Goal: Information Seeking & Learning: Learn about a topic

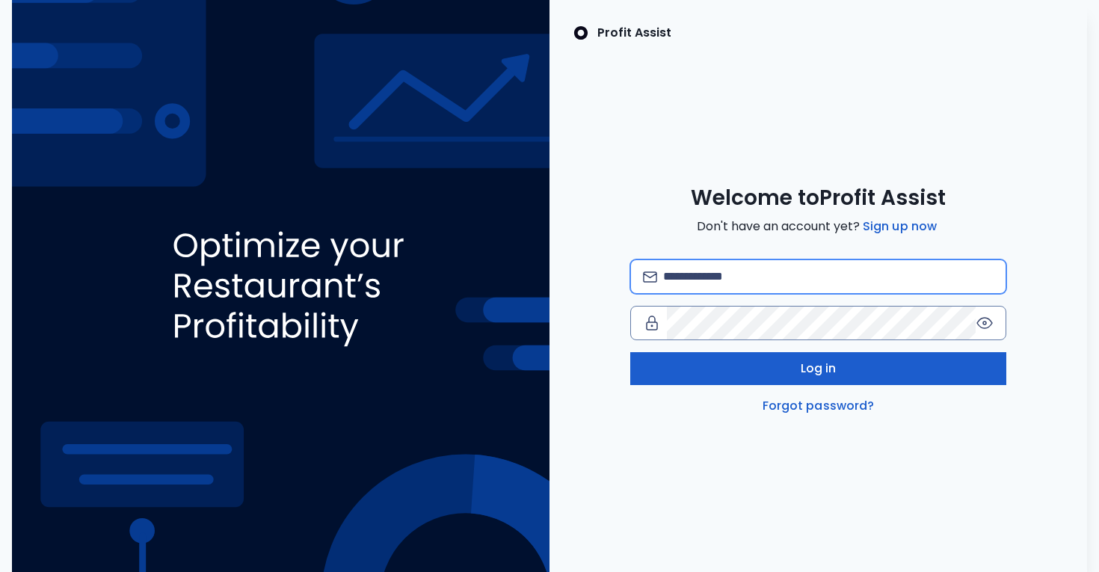
type input "**********"
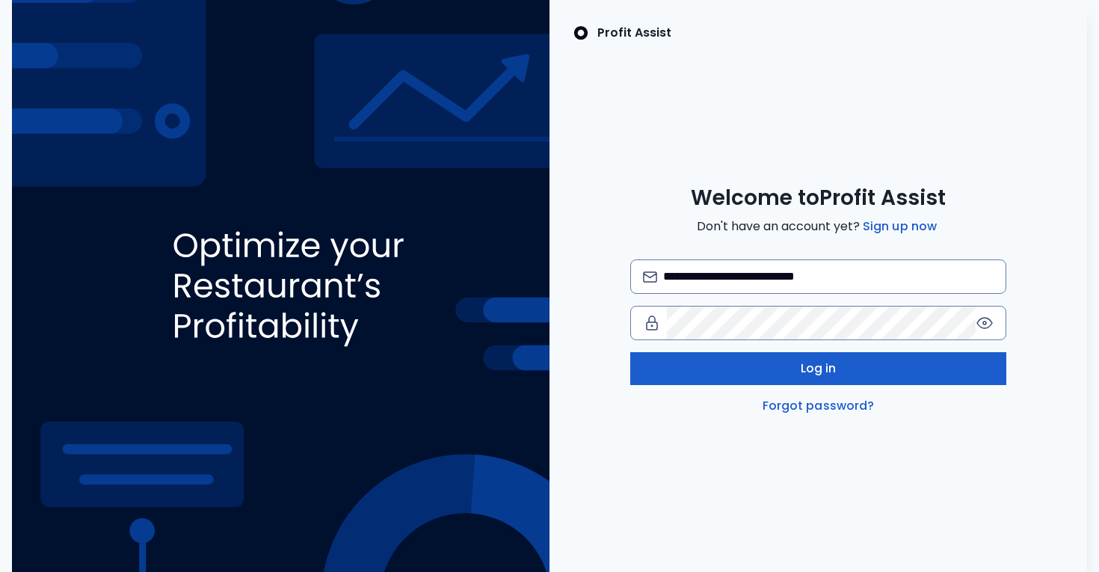
click at [814, 380] on button "Log in" at bounding box center [818, 368] width 376 height 33
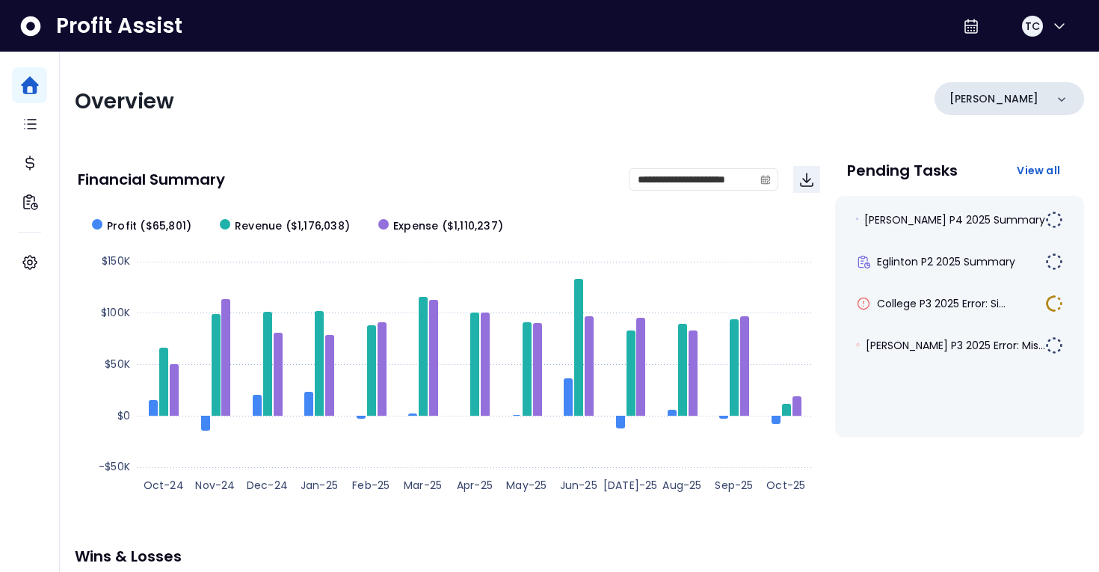
click at [1010, 99] on div "[PERSON_NAME]" at bounding box center [1008, 98] width 149 height 33
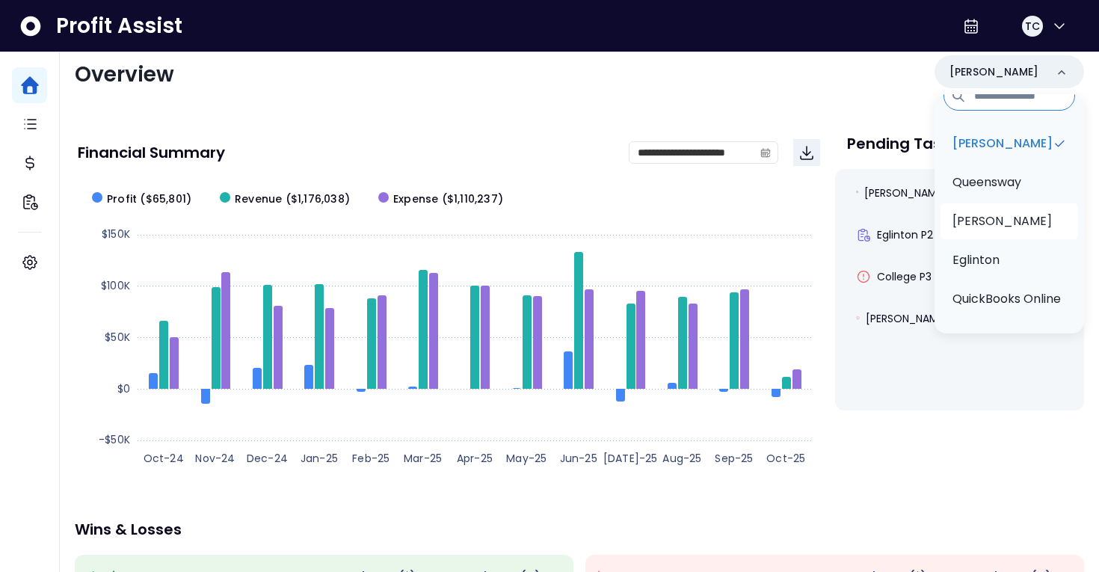
scroll to position [39, 0]
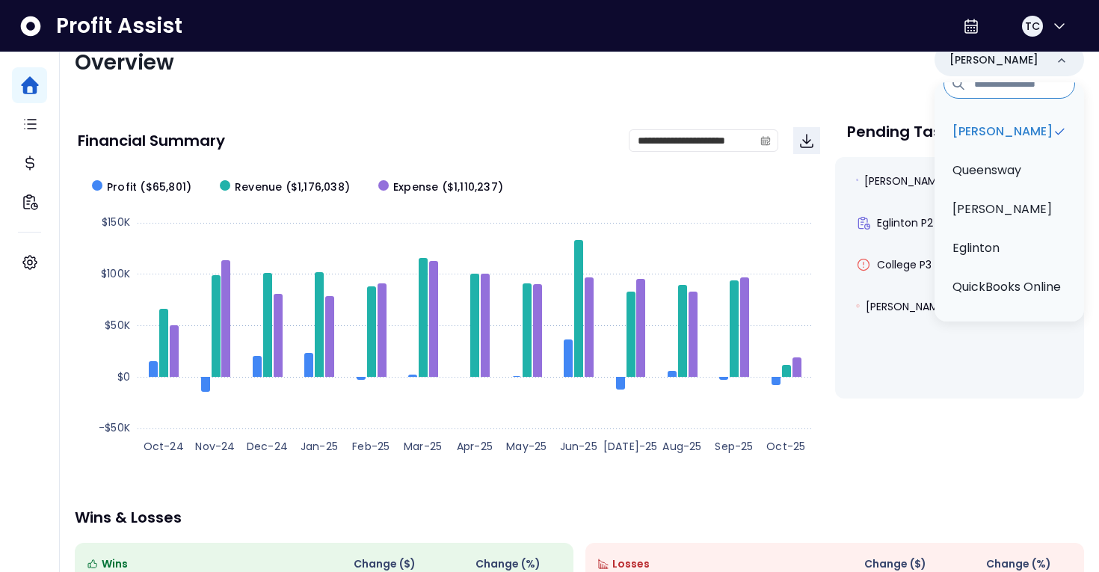
click at [1009, 228] on ul "[PERSON_NAME] Queensway [PERSON_NAME] QuickBooks Online" at bounding box center [1008, 211] width 149 height 206
click at [993, 205] on p "[PERSON_NAME]" at bounding box center [1001, 209] width 99 height 18
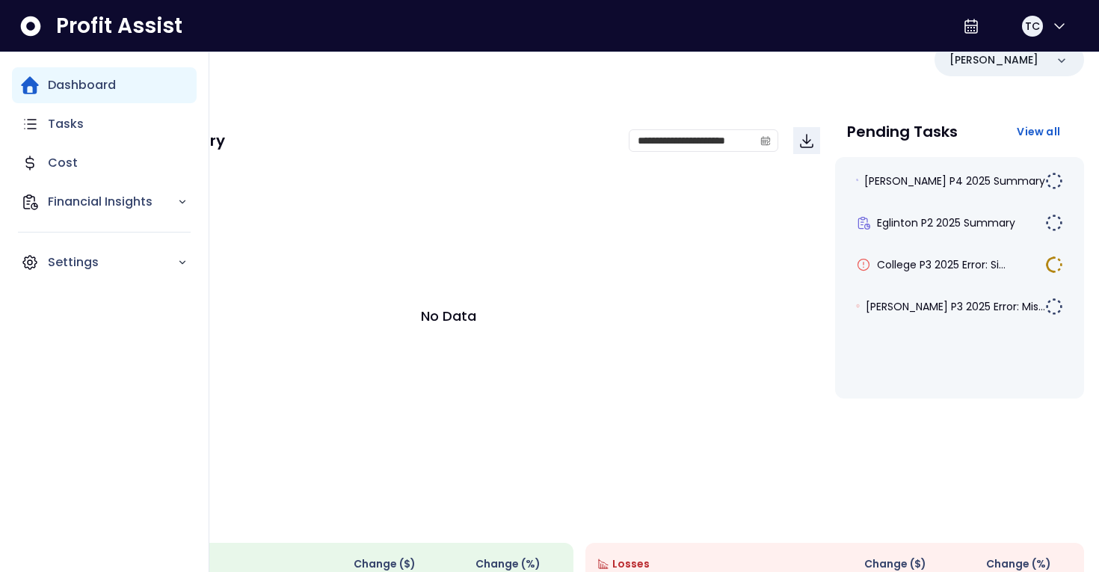
click at [69, 97] on div "Dashboard" at bounding box center [104, 85] width 185 height 36
click at [70, 92] on p "Dashboard" at bounding box center [82, 85] width 68 height 18
click at [61, 90] on p "Dashboard" at bounding box center [82, 85] width 68 height 18
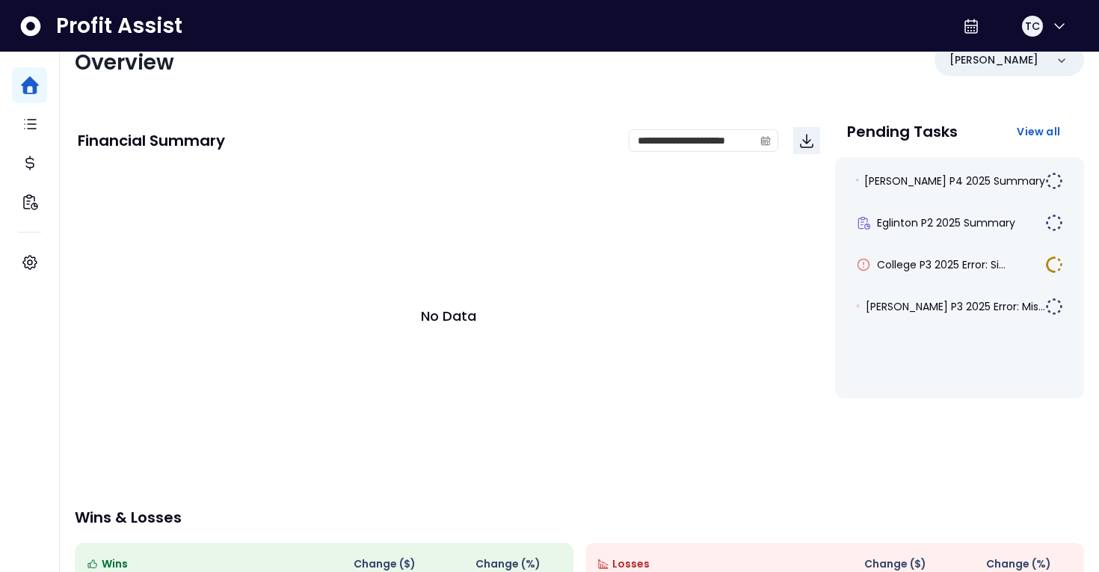
scroll to position [0, 0]
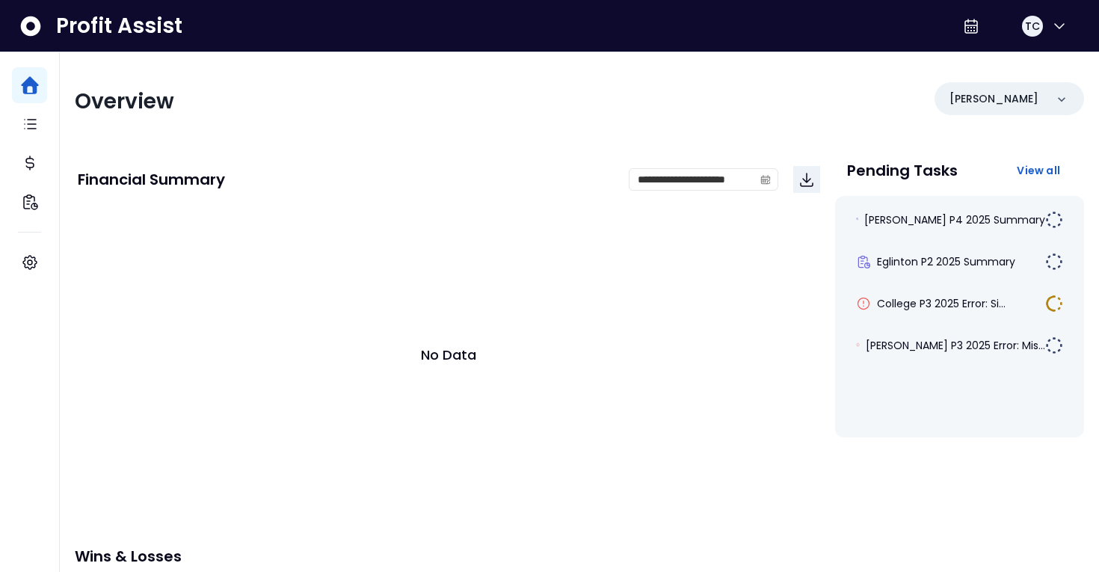
click at [994, 75] on div "**********" at bounding box center [579, 431] width 1039 height 759
click at [997, 101] on div "[PERSON_NAME]" at bounding box center [1008, 98] width 149 height 33
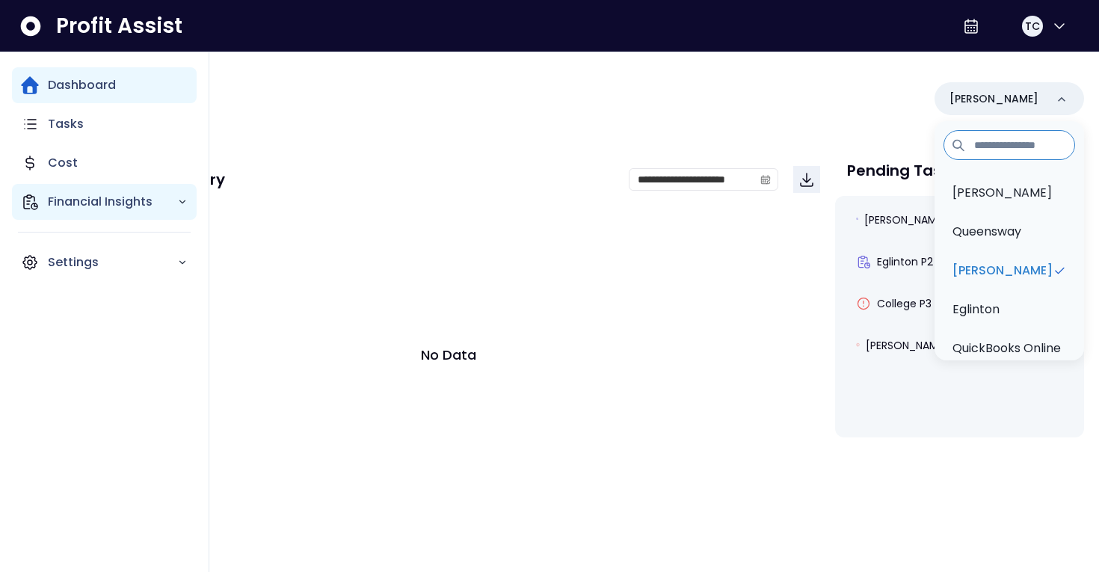
click at [93, 196] on p "Financial Insights" at bounding box center [112, 202] width 129 height 18
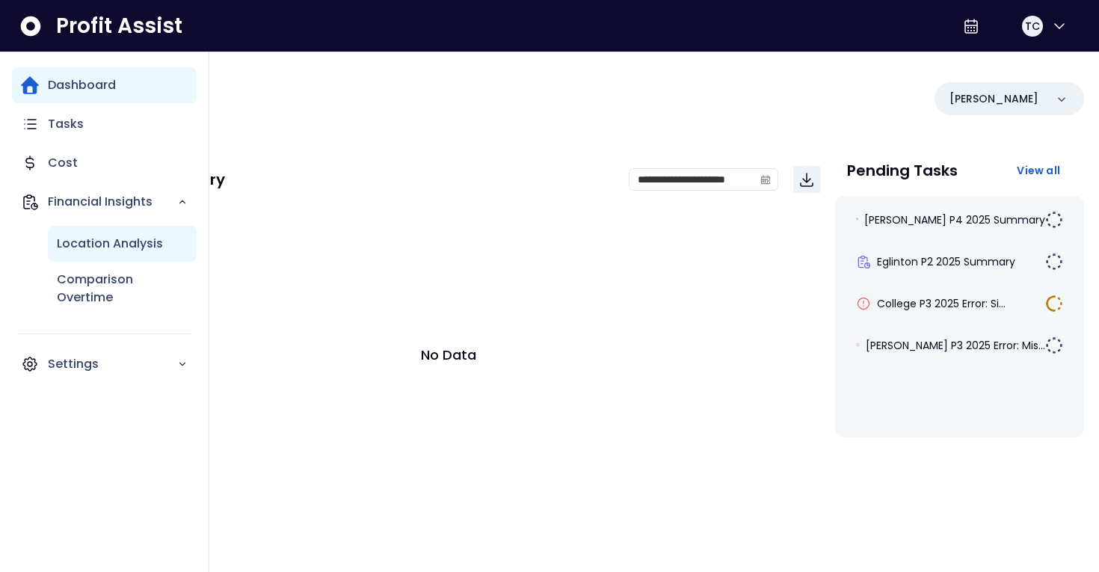
click at [120, 226] on div "Location Analysis" at bounding box center [122, 244] width 149 height 36
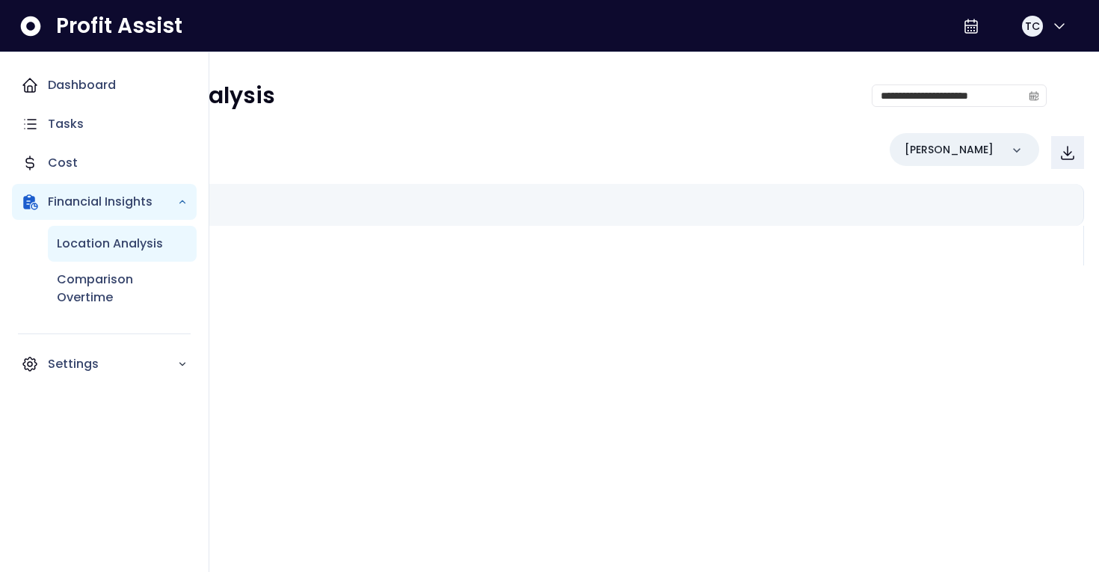
click at [114, 248] on p "Location Analysis" at bounding box center [110, 244] width 106 height 18
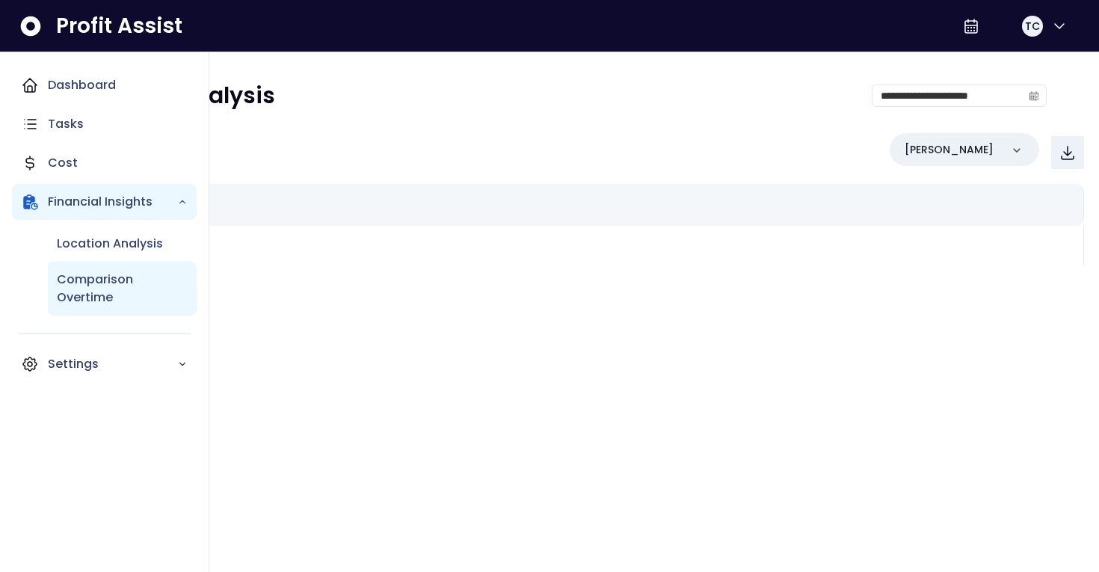
click at [116, 264] on div "Comparison Overtime" at bounding box center [122, 289] width 149 height 54
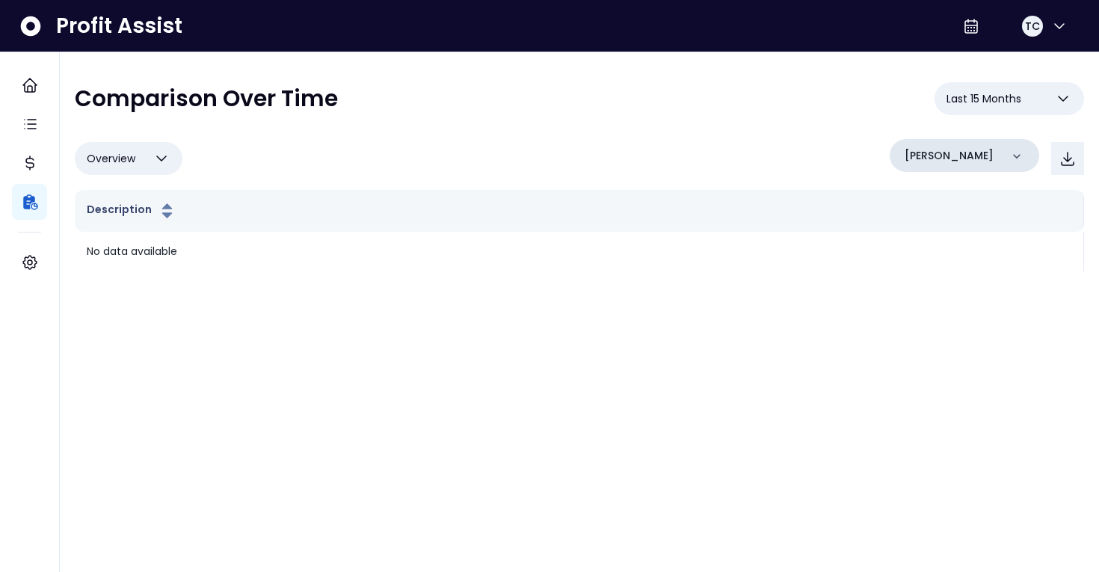
click at [1022, 149] on icon at bounding box center [1016, 156] width 15 height 15
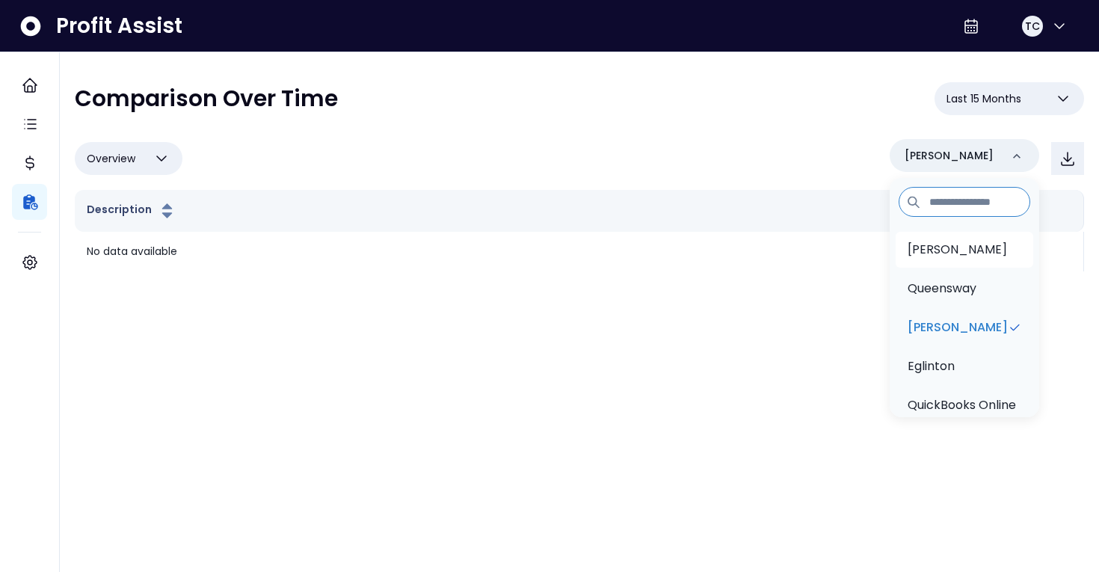
click at [992, 246] on li "[PERSON_NAME]" at bounding box center [963, 250] width 137 height 36
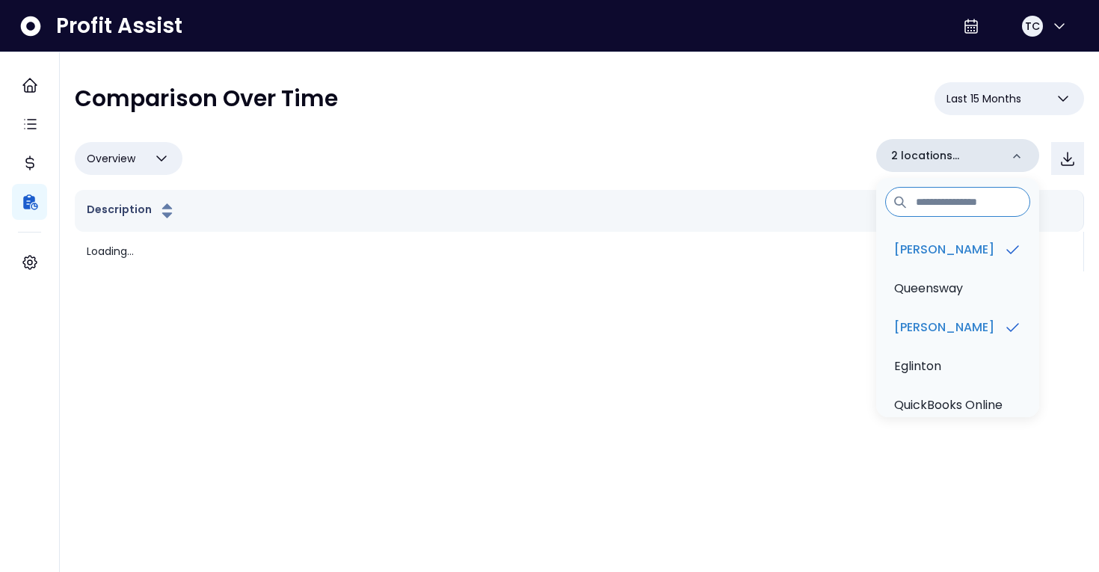
click at [969, 167] on div "2 locations selected" at bounding box center [957, 155] width 163 height 33
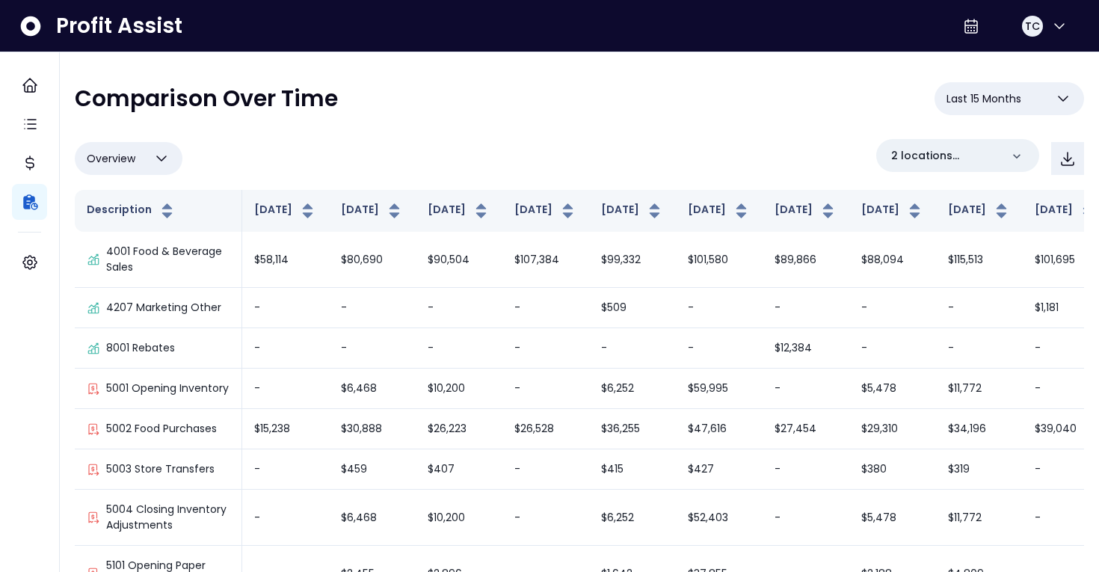
click at [152, 158] on icon "button" at bounding box center [161, 158] width 18 height 18
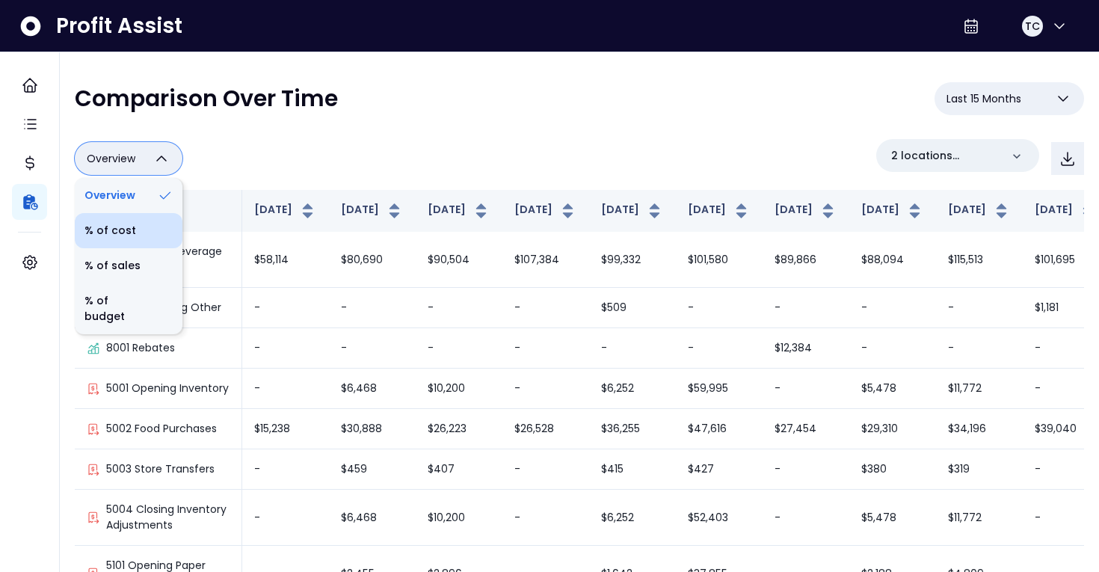
click at [165, 226] on icon at bounding box center [165, 231] width 16 height 16
type input "********"
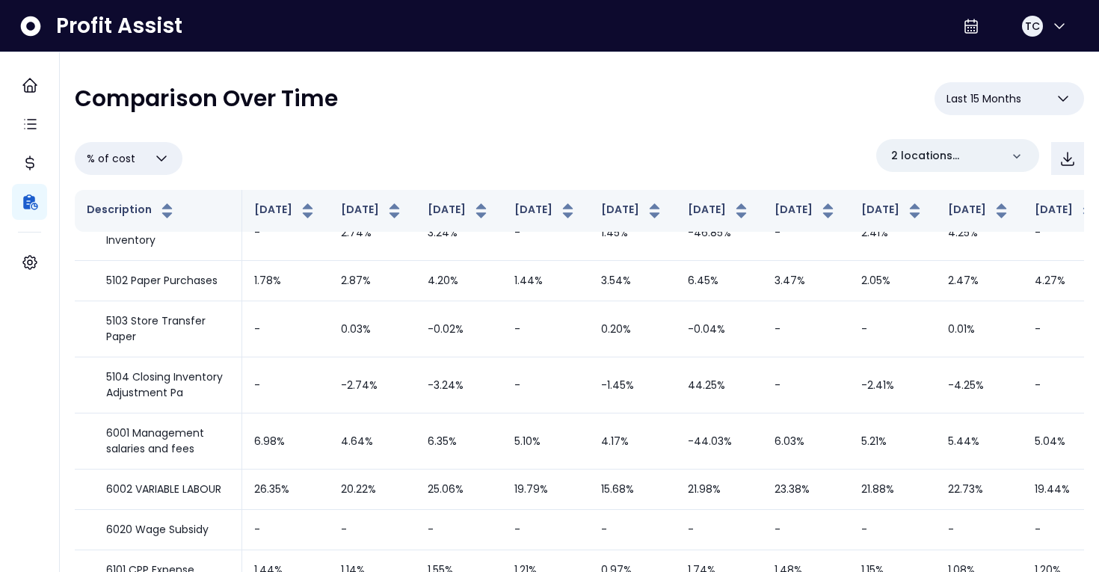
scroll to position [194, 0]
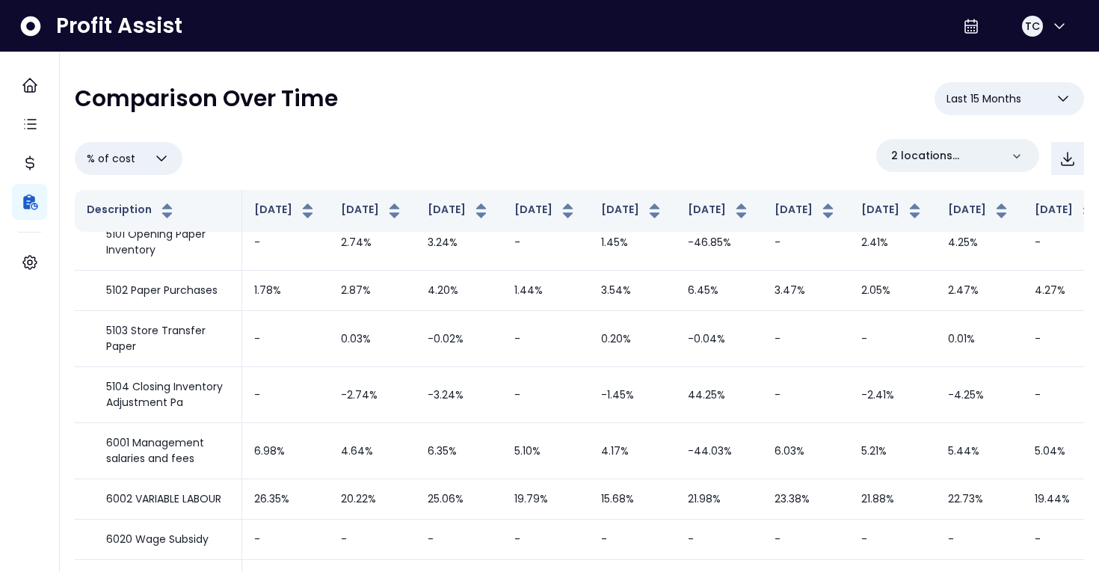
click at [149, 157] on button "% of cost" at bounding box center [129, 158] width 108 height 33
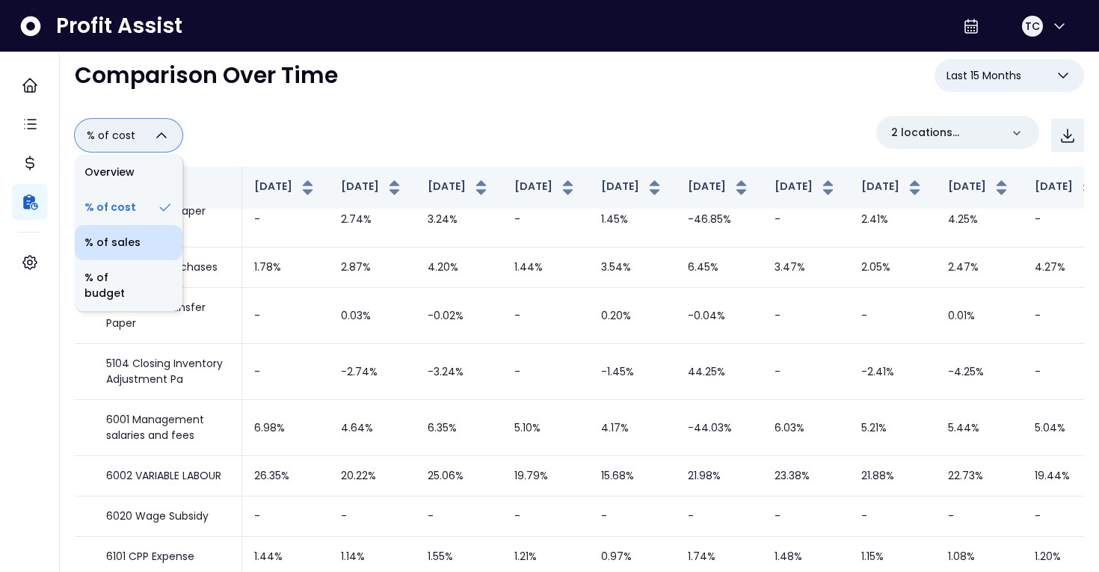
scroll to position [35, 0]
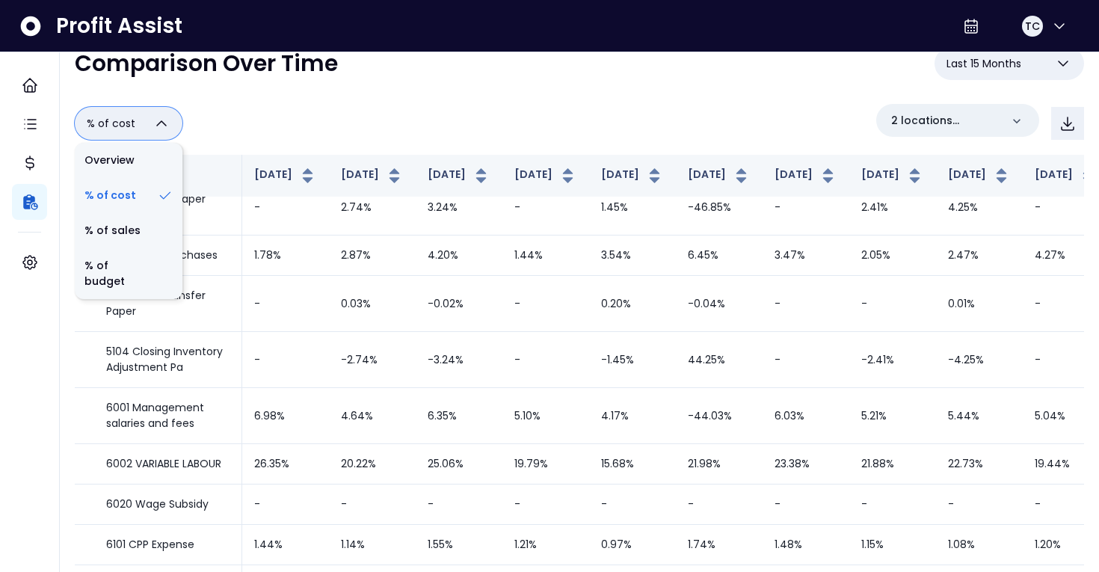
click at [533, 133] on div "% of cost Overview % of cost % of sales % of budget ******** 2 locations select…" at bounding box center [579, 123] width 1009 height 39
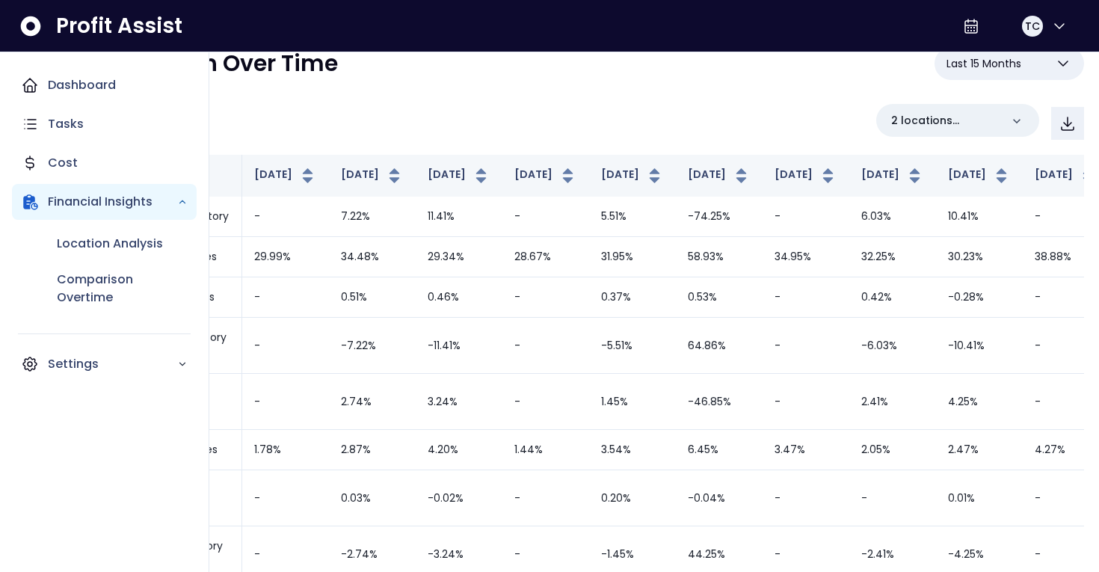
scroll to position [0, 0]
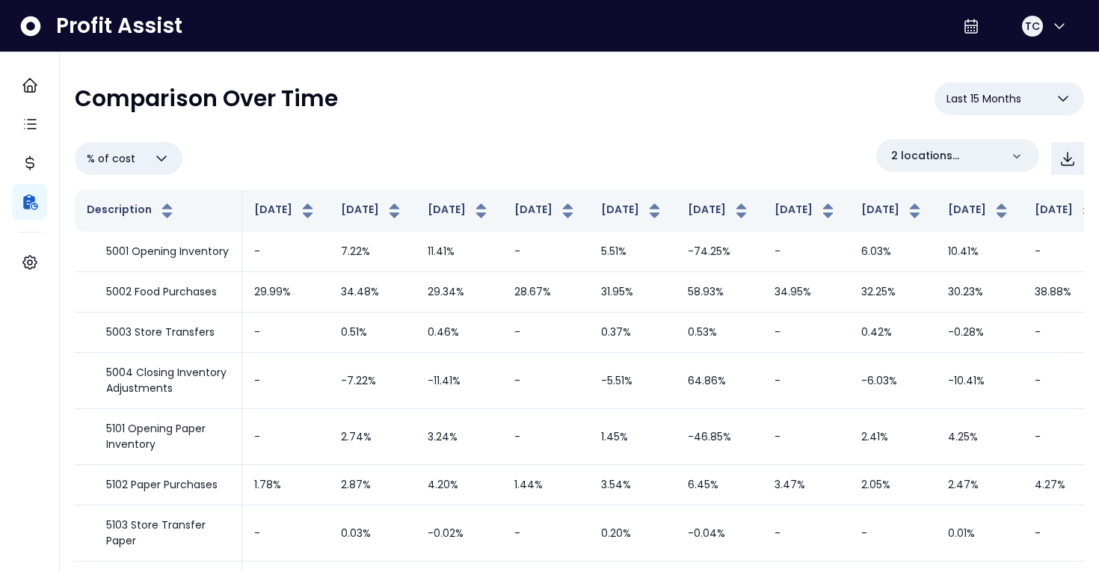
click at [1006, 96] on span "Last 15 Months" at bounding box center [983, 99] width 75 height 18
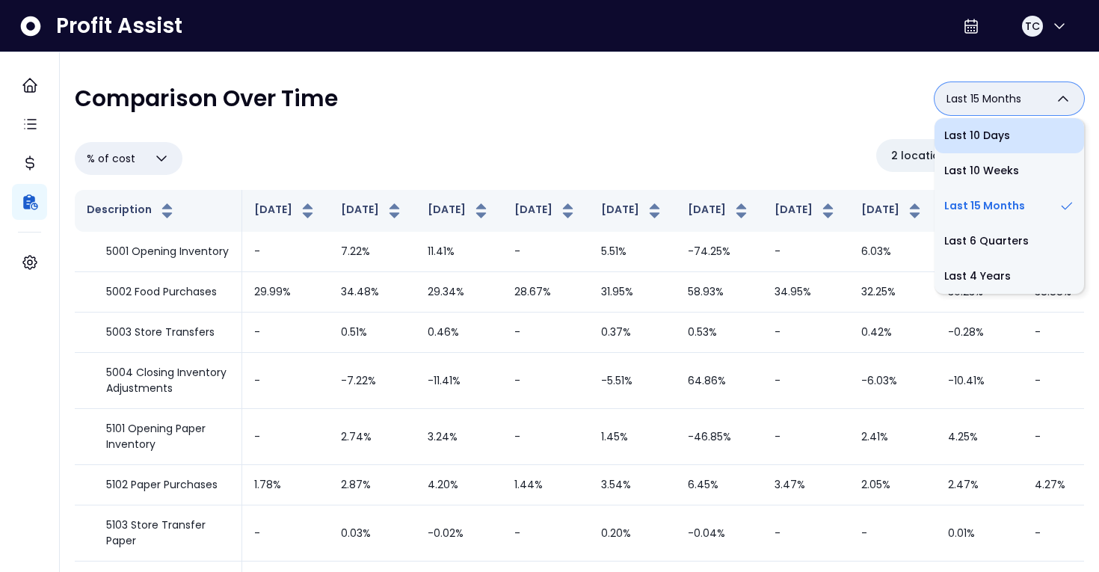
click at [1013, 145] on li "Last 10 Days" at bounding box center [1008, 135] width 149 height 35
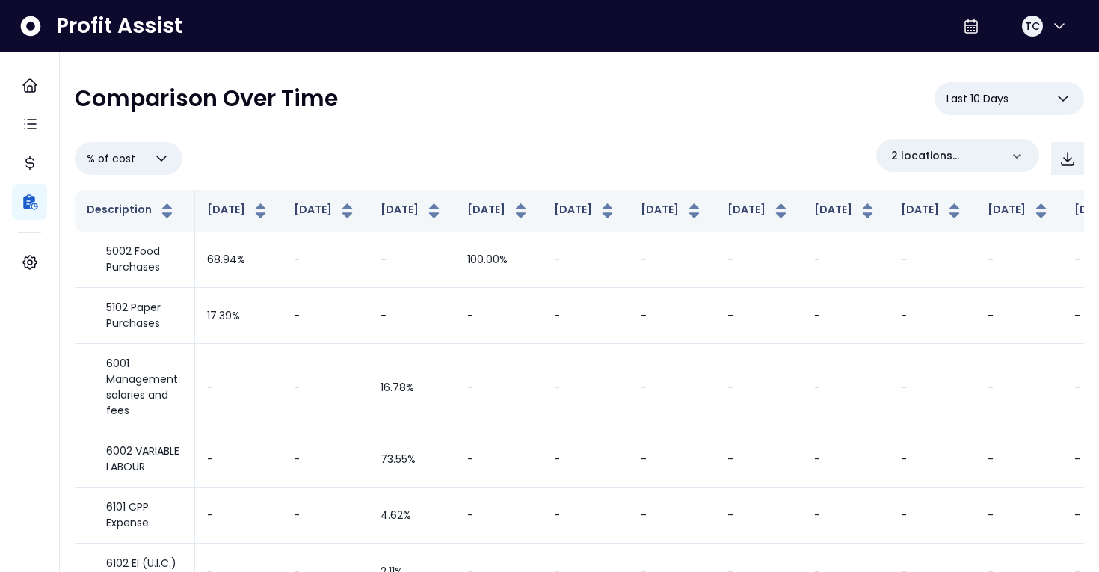
click at [1033, 103] on button "Last 10 Days" at bounding box center [1008, 98] width 149 height 33
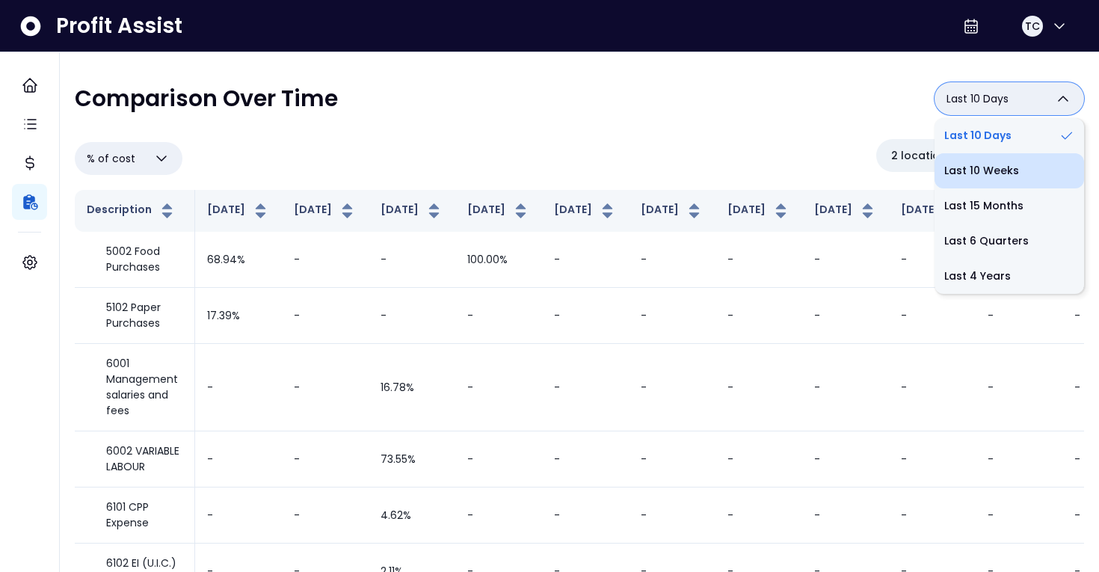
click at [1034, 188] on li "Last 10 Weeks" at bounding box center [1008, 170] width 149 height 35
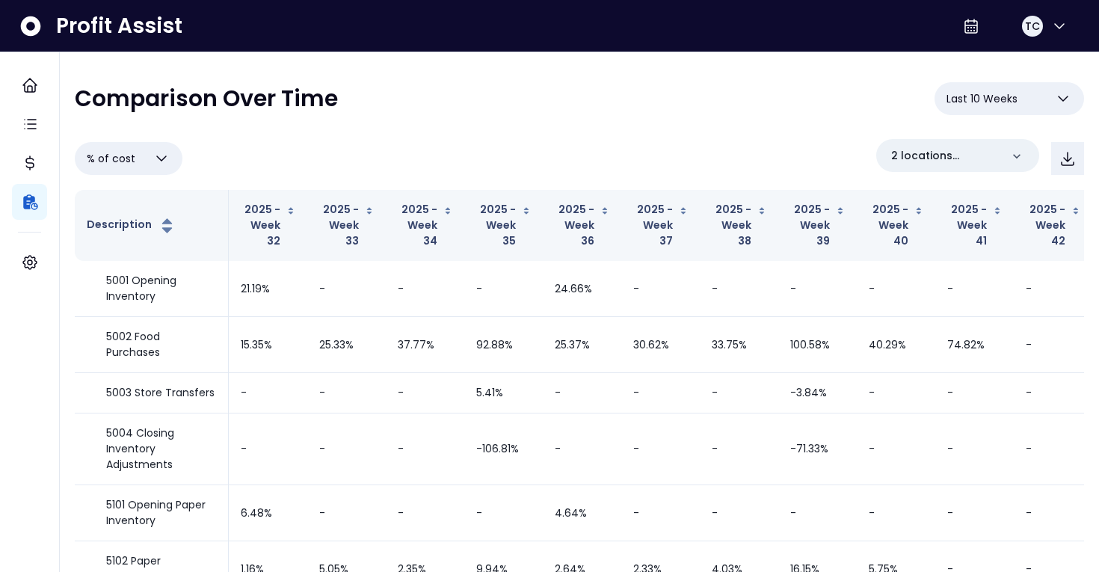
click at [1024, 101] on button "Last 10 Weeks" at bounding box center [1008, 98] width 149 height 33
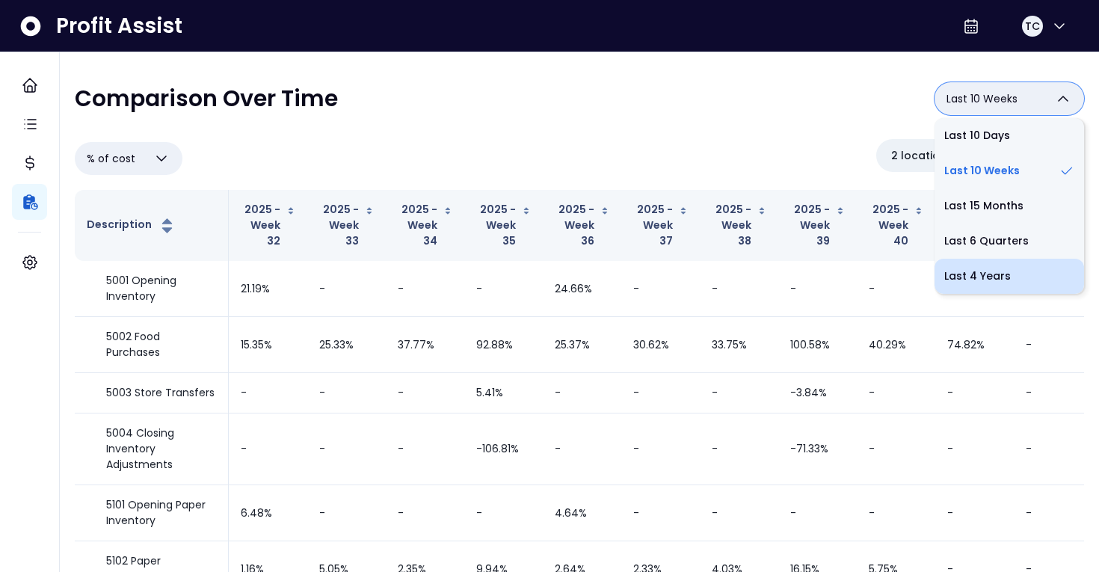
click at [1049, 278] on li "Last 4 Years" at bounding box center [1008, 276] width 149 height 35
type input "**********"
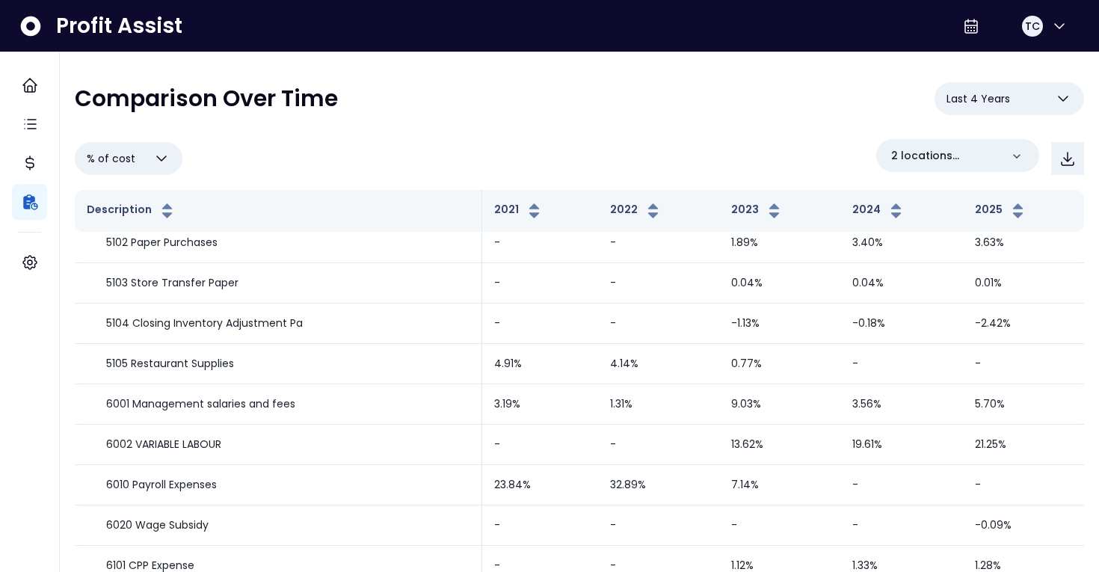
scroll to position [259, 0]
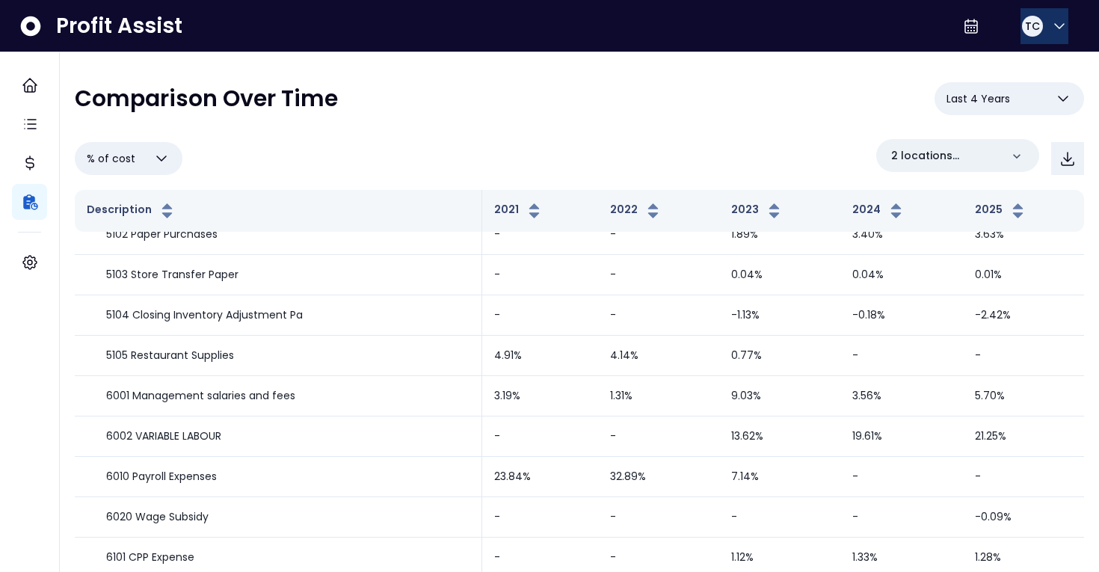
click at [1049, 38] on button "TC" at bounding box center [1044, 26] width 48 height 36
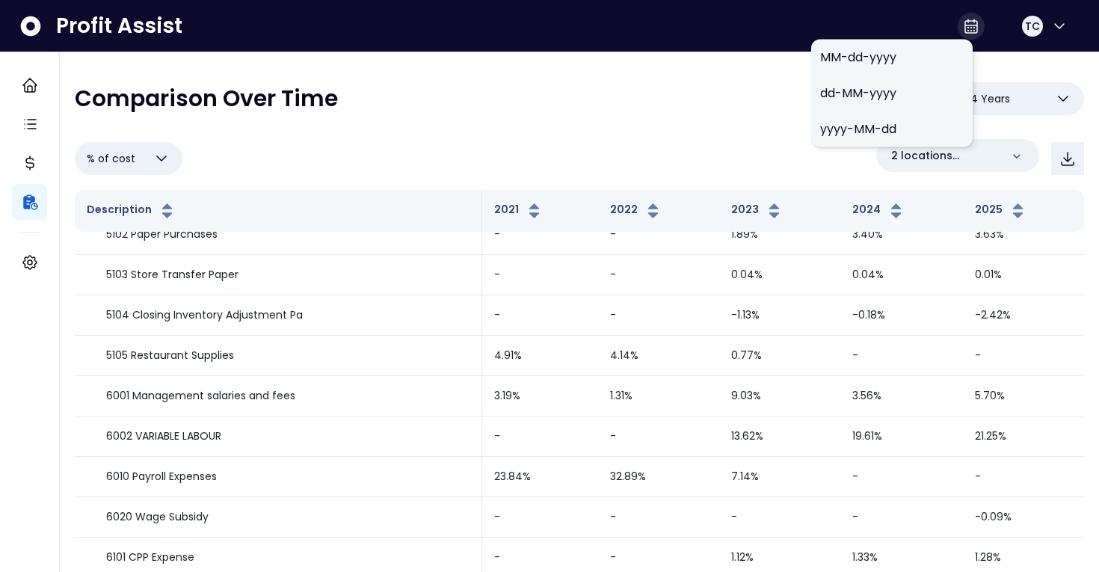
click at [961, 35] on div at bounding box center [970, 26] width 27 height 27
click at [933, 66] on span "MM-dd-yyyy" at bounding box center [891, 58] width 143 height 18
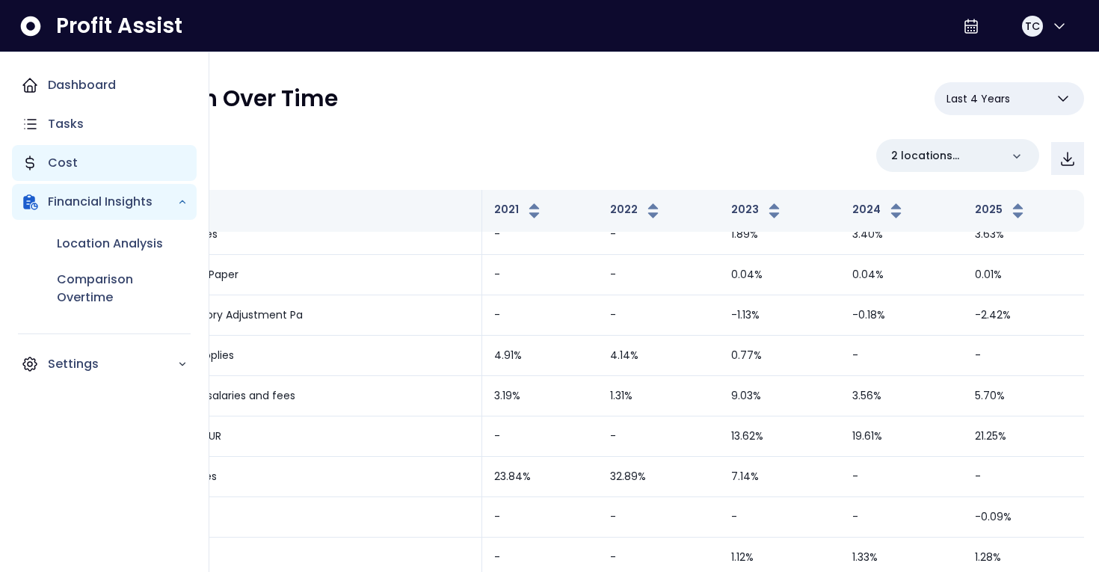
click at [48, 156] on p "Cost" at bounding box center [63, 163] width 30 height 18
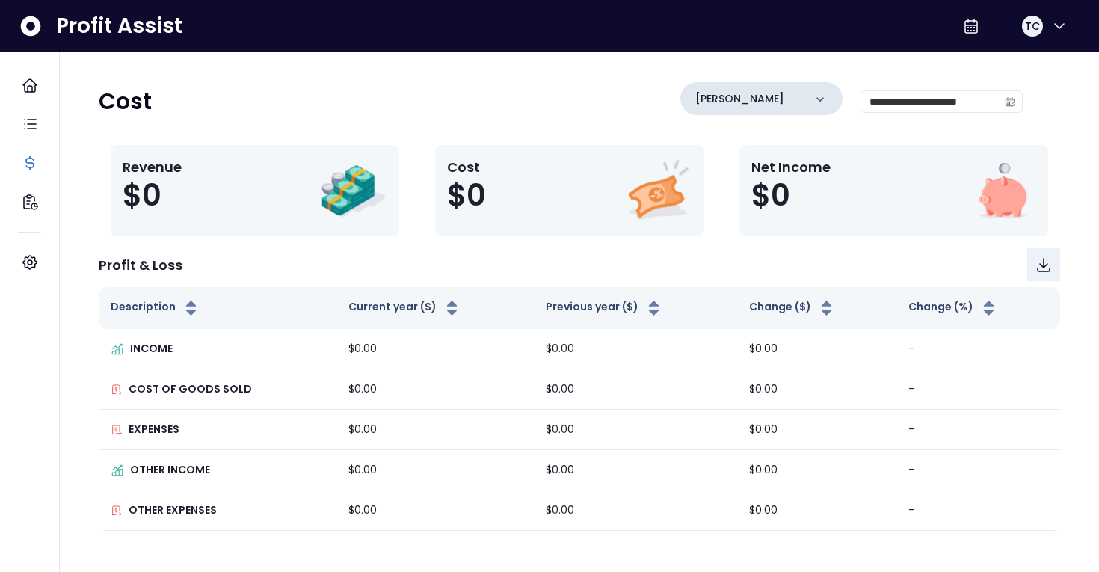
click at [795, 107] on div "[PERSON_NAME]" at bounding box center [761, 98] width 162 height 33
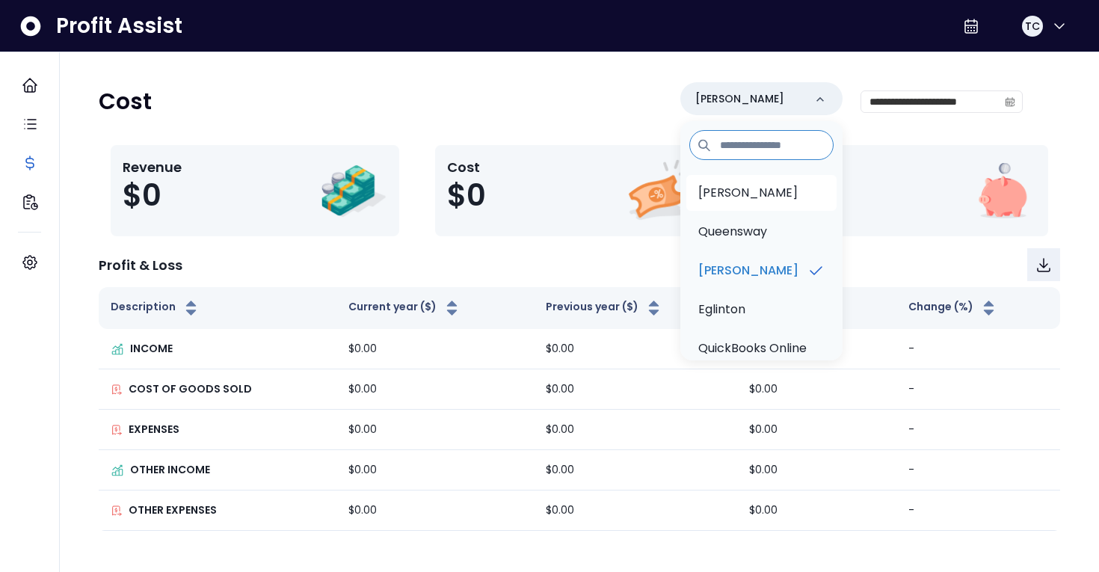
click at [806, 186] on li "[PERSON_NAME]" at bounding box center [761, 193] width 150 height 36
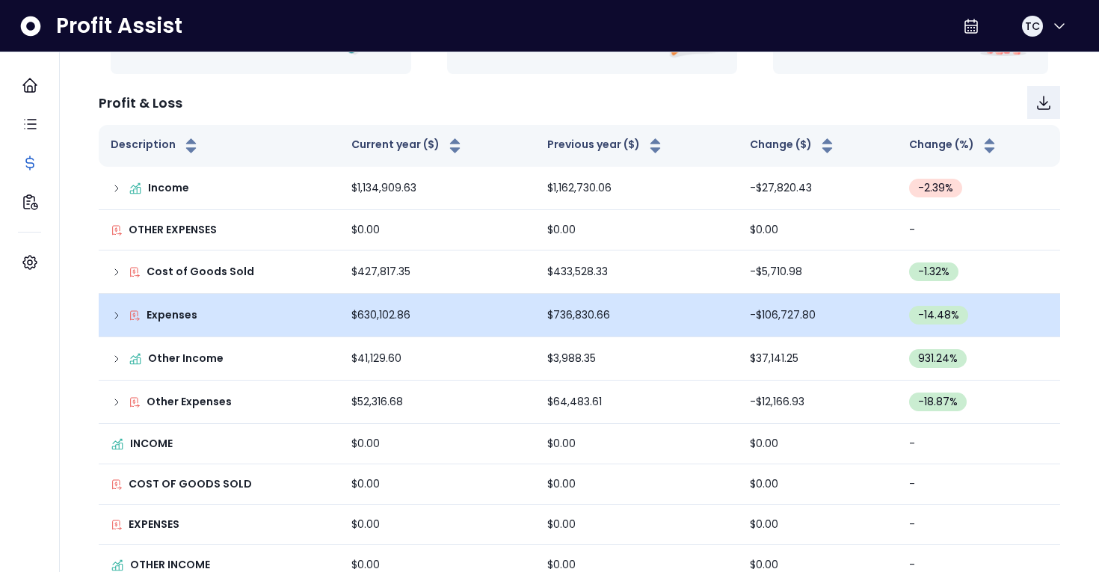
scroll to position [191, 0]
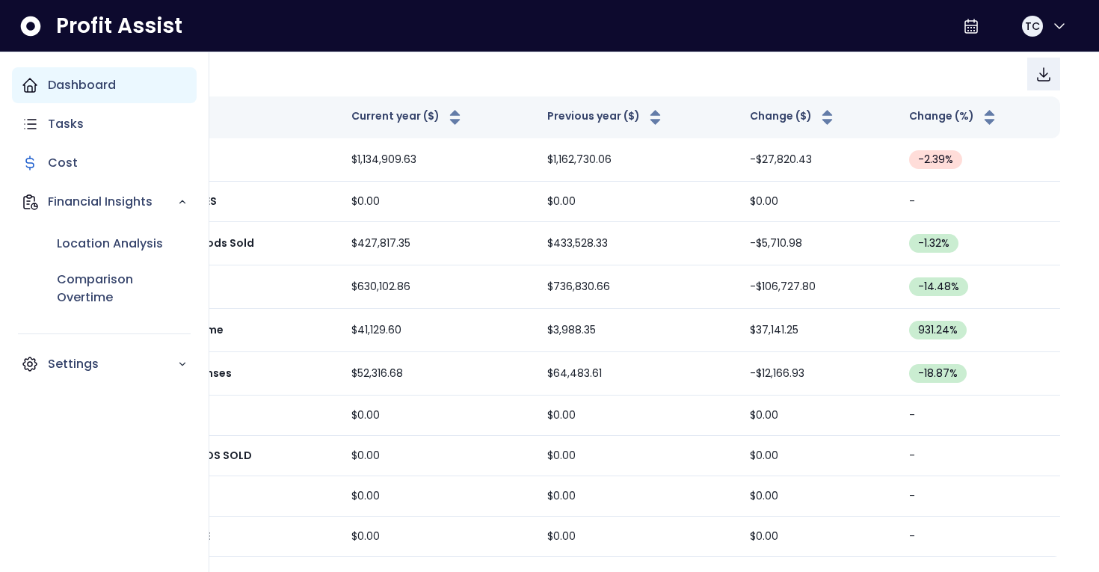
click at [65, 93] on p "Dashboard" at bounding box center [82, 85] width 68 height 18
